Goal: Check status: Check status

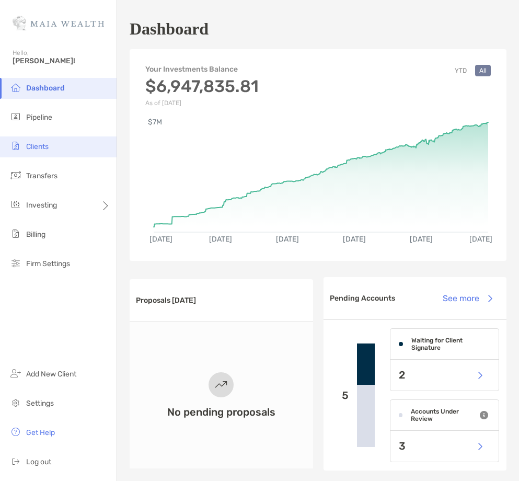
click at [63, 147] on li "Clients" at bounding box center [58, 146] width 117 height 21
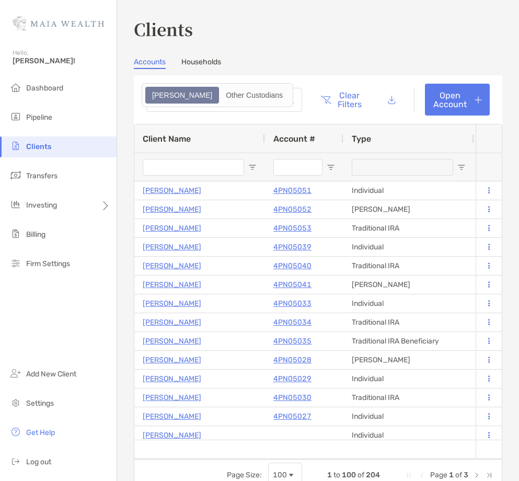
click at [174, 167] on input "Client Name Filter Input" at bounding box center [193, 167] width 101 height 17
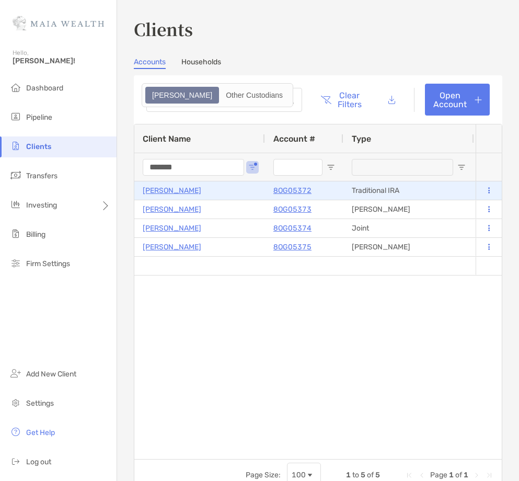
type input "*******"
click at [169, 191] on p "[PERSON_NAME]" at bounding box center [172, 190] width 59 height 13
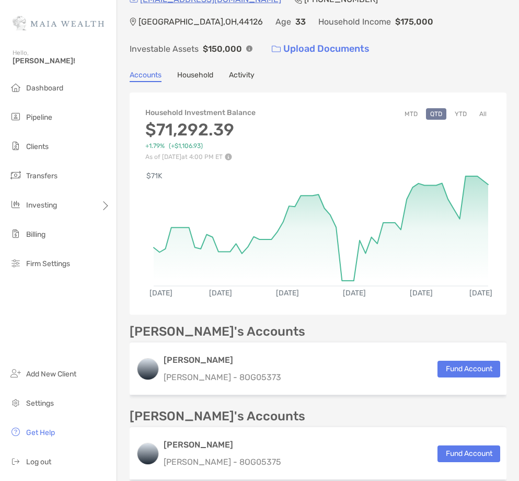
scroll to position [47, 0]
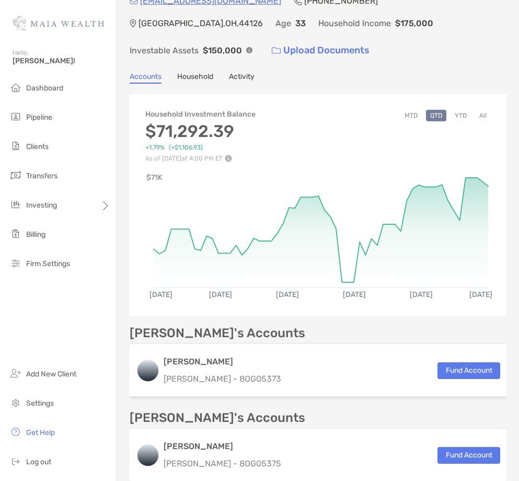
click at [487, 110] on button "All" at bounding box center [483, 116] width 16 height 12
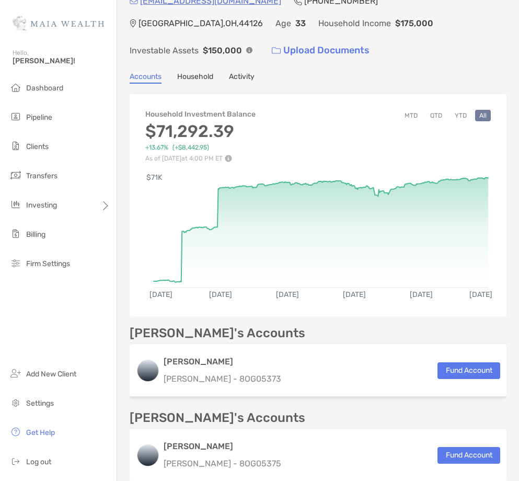
click at [463, 110] on button "YTD" at bounding box center [461, 116] width 20 height 12
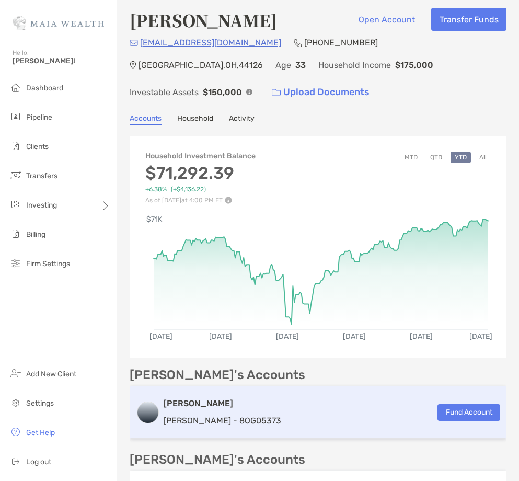
scroll to position [0, 0]
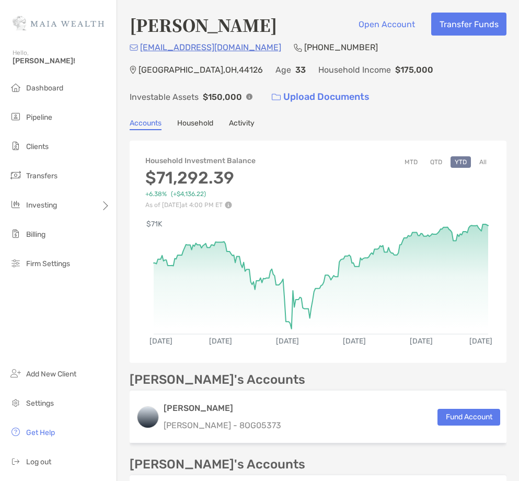
click at [485, 156] on button "All" at bounding box center [483, 162] width 16 height 12
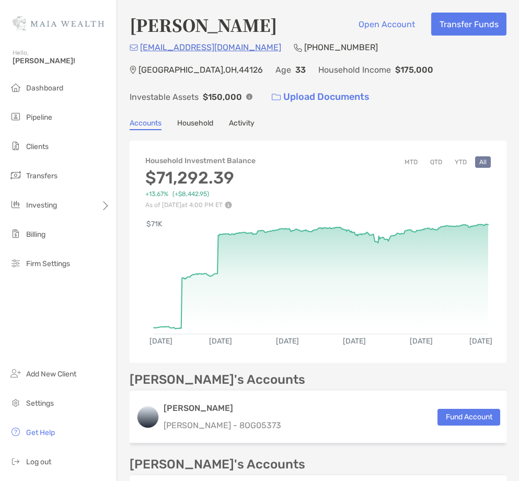
click at [456, 156] on button "YTD" at bounding box center [461, 162] width 20 height 12
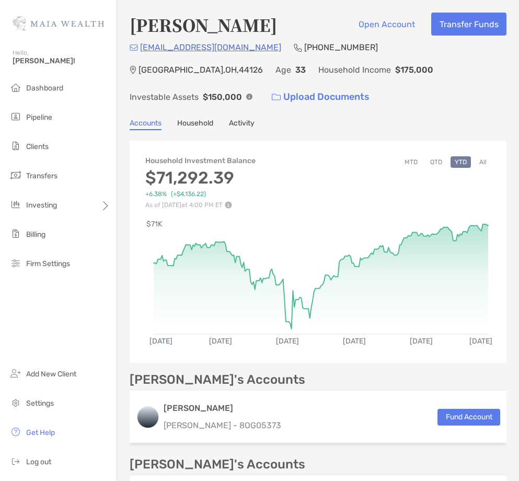
click at [486, 156] on button "All" at bounding box center [483, 162] width 16 height 12
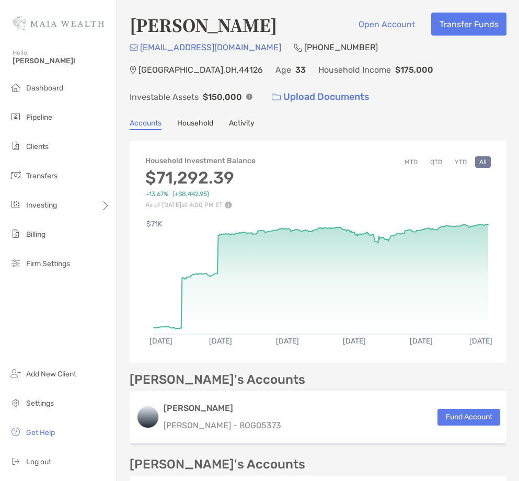
click at [462, 156] on button "YTD" at bounding box center [461, 162] width 20 height 12
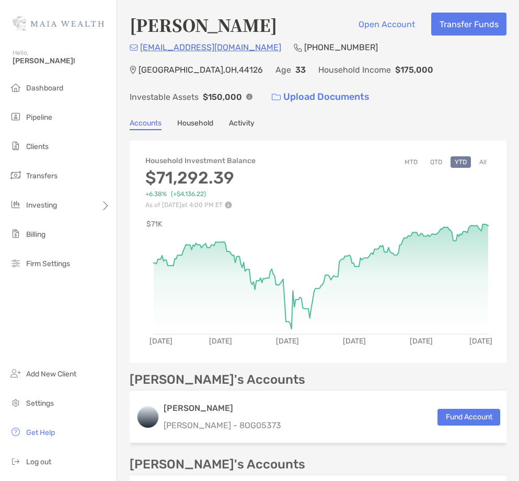
click at [484, 156] on button "All" at bounding box center [483, 162] width 16 height 12
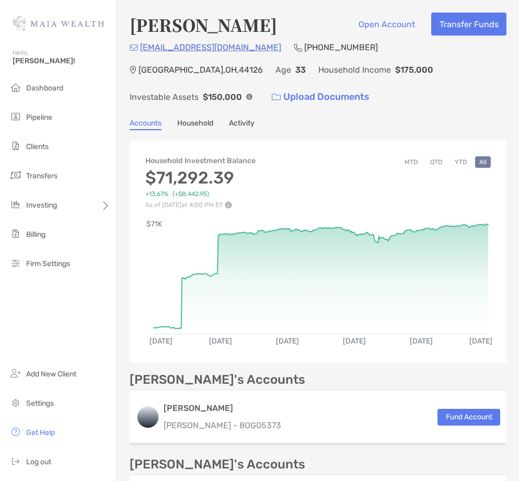
click at [463, 156] on button "YTD" at bounding box center [461, 162] width 20 height 12
